Goal: Task Accomplishment & Management: Use online tool/utility

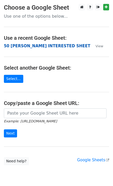
click at [24, 46] on strong "50 KEVIN INTERESTED SHEET" at bounding box center [47, 46] width 87 height 5
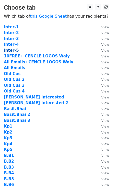
click at [15, 50] on strong "Inter-5" at bounding box center [11, 50] width 15 height 5
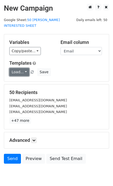
click at [22, 68] on link "Load..." at bounding box center [19, 72] width 20 height 8
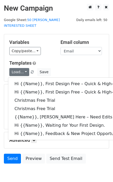
click at [46, 53] on div "Variables Copy/paste... {{Email}} {{Name}} {{Price 1}} {{Price}} Email column E…" at bounding box center [56, 57] width 105 height 47
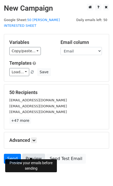
click at [32, 154] on link "Preview" at bounding box center [33, 159] width 23 height 10
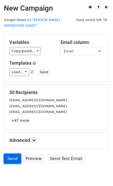
click at [16, 154] on link "Send" at bounding box center [12, 159] width 17 height 10
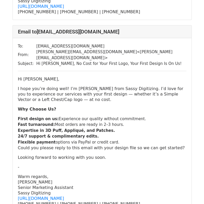
scroll to position [415, 0]
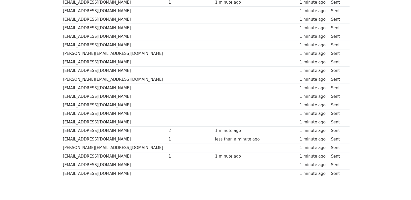
scroll to position [361, 0]
